Goal: Task Accomplishment & Management: Complete application form

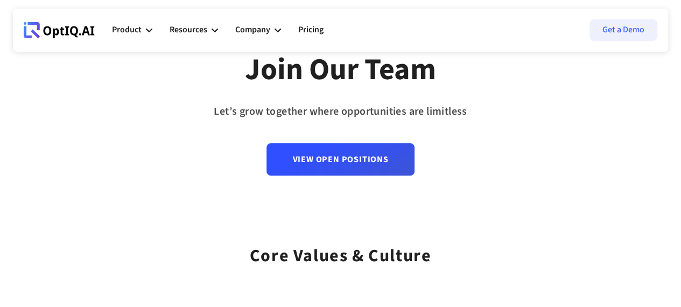
scroll to position [89, 0]
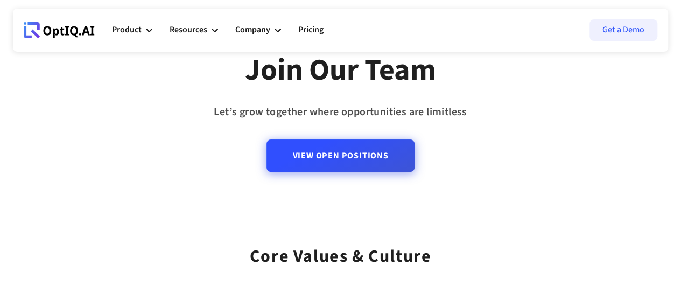
click at [346, 159] on link "View Open Positions" at bounding box center [341, 155] width 148 height 32
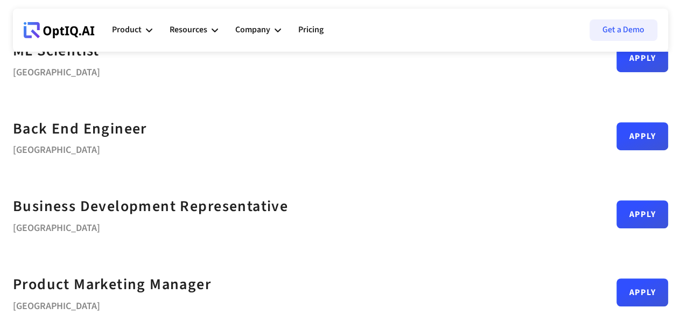
scroll to position [287, 0]
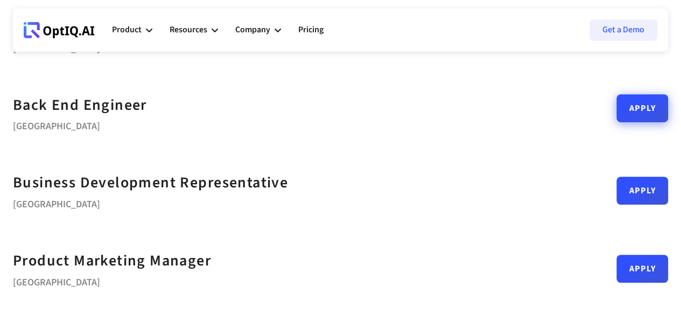
click at [617, 111] on link "Apply" at bounding box center [643, 108] width 52 height 28
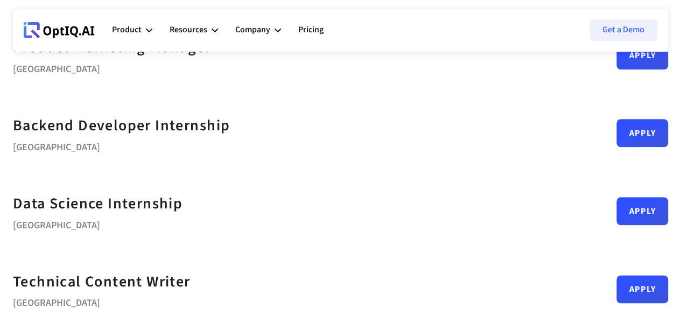
scroll to position [500, 0]
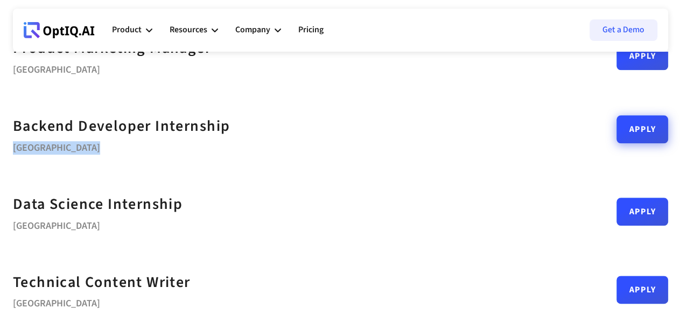
drag, startPoint x: 420, startPoint y: 125, endPoint x: 576, endPoint y: 128, distance: 155.7
click at [576, 128] on div "Backend Developer Internship Bengaluru Apply" at bounding box center [340, 134] width 655 height 78
click at [617, 128] on link "Apply" at bounding box center [643, 129] width 52 height 28
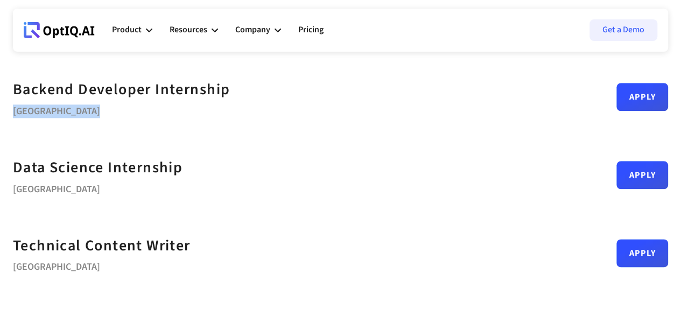
scroll to position [536, 0]
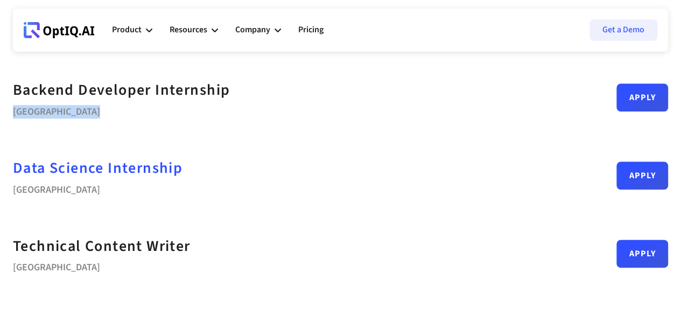
click at [145, 165] on strong "Data Science Internship" at bounding box center [98, 168] width 170 height 22
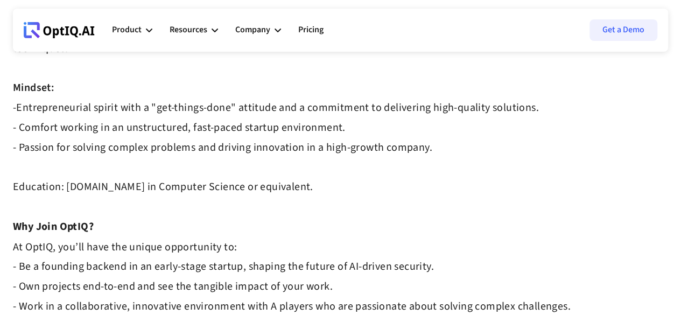
scroll to position [778, 0]
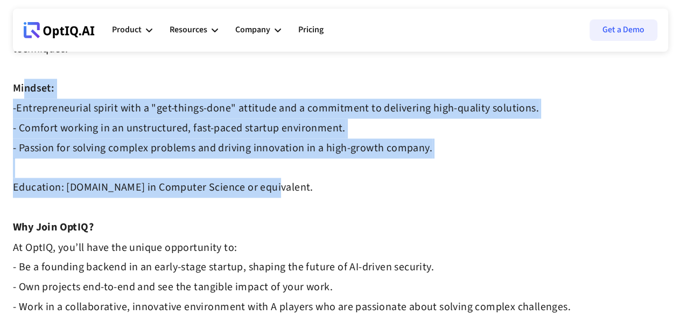
drag, startPoint x: 309, startPoint y: 190, endPoint x: 22, endPoint y: 93, distance: 303.0
click at [99, 143] on strong "Entrepreneurial spirit with a "get-things-done" attitude and a commitment to de…" at bounding box center [276, 148] width 526 height 94
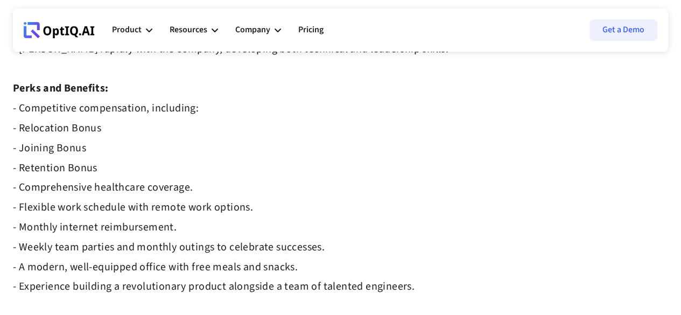
scroll to position [1056, 0]
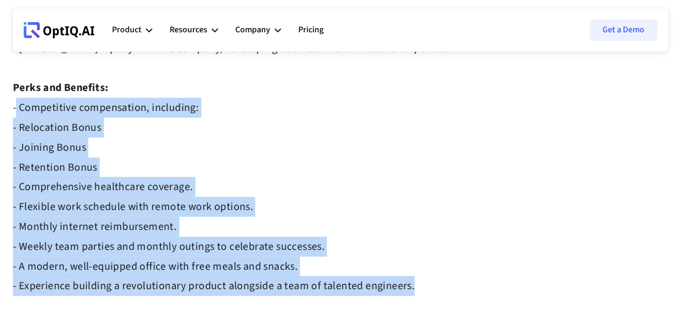
drag, startPoint x: 410, startPoint y: 286, endPoint x: 5, endPoint y: 115, distance: 439.7
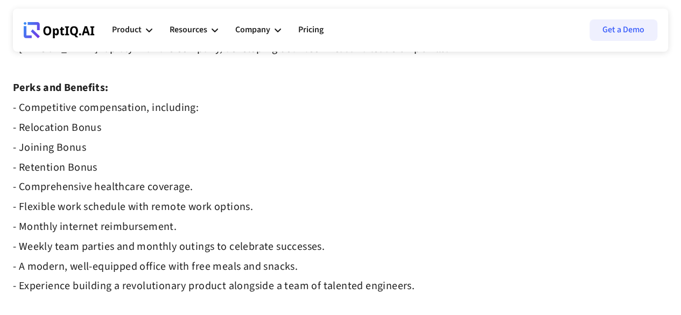
drag, startPoint x: 424, startPoint y: 284, endPoint x: 10, endPoint y: 112, distance: 448.9
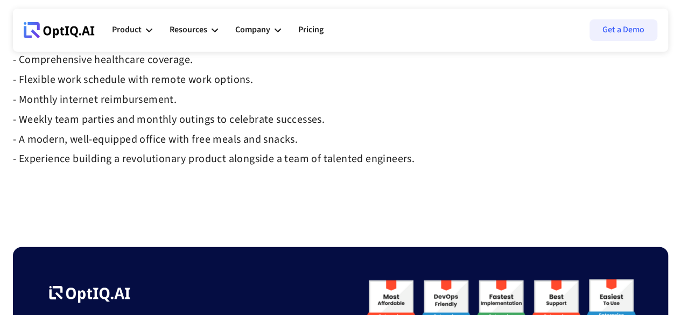
scroll to position [1182, 0]
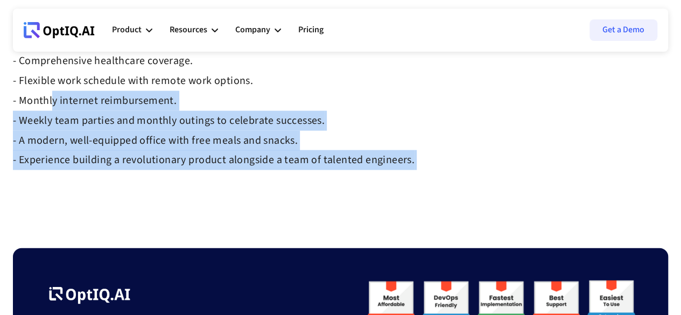
drag, startPoint x: 453, startPoint y: 179, endPoint x: 43, endPoint y: 101, distance: 417.2
click at [43, 101] on strong "- Competitive compensation, including: - Relocation Bonus - Joining Bonus - Ret…" at bounding box center [214, 70] width 402 height 193
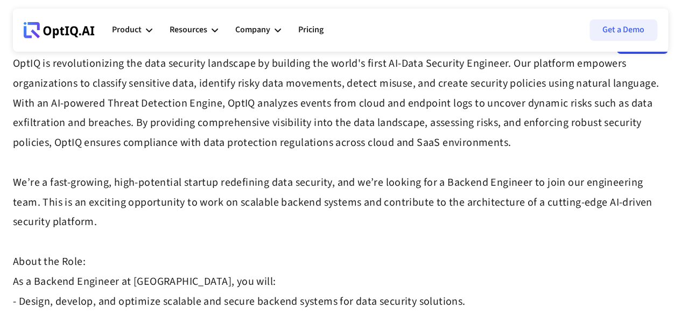
scroll to position [0, 0]
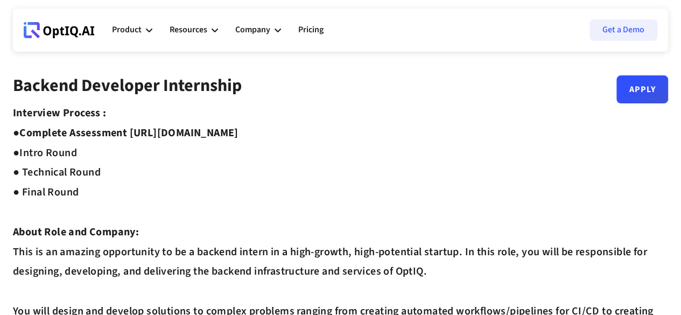
drag, startPoint x: 324, startPoint y: 132, endPoint x: 132, endPoint y: 128, distance: 191.2
copy strong "https://equip.co/assessments/GNUQn/"
drag, startPoint x: 327, startPoint y: 249, endPoint x: 252, endPoint y: 233, distance: 77.2
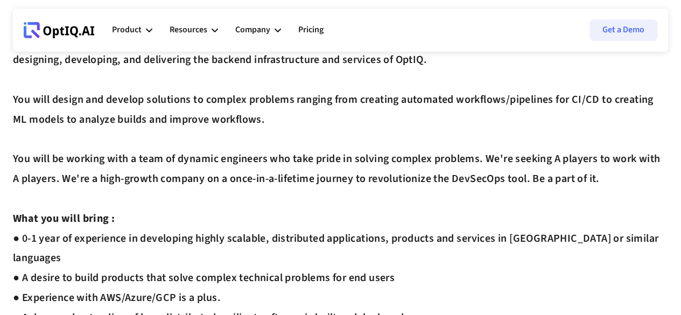
scroll to position [107, 0]
